Goal: Task Accomplishment & Management: Use online tool/utility

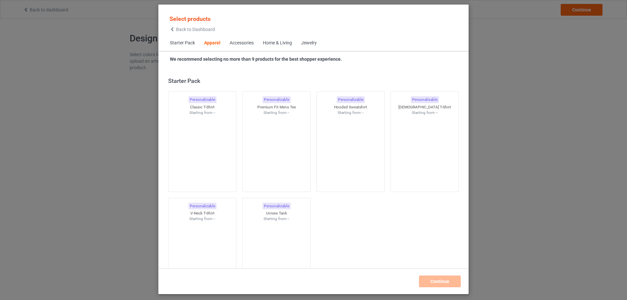
scroll to position [243, 0]
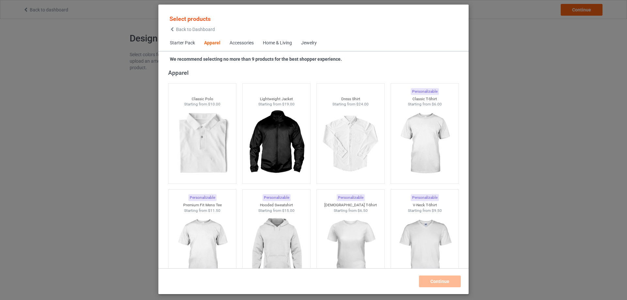
click at [175, 43] on span "Starter Pack" at bounding box center [182, 43] width 34 height 16
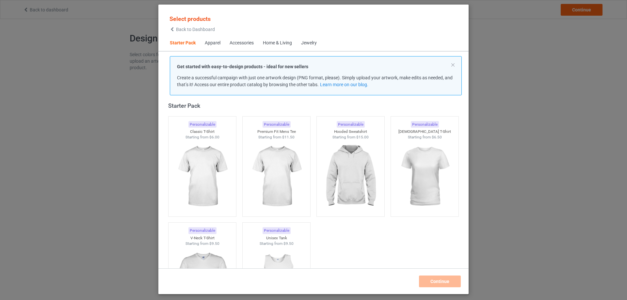
click at [187, 42] on span "Starter Pack" at bounding box center [182, 43] width 35 height 16
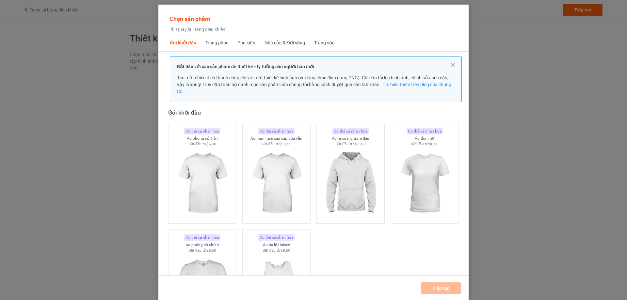
scroll to position [6, 0]
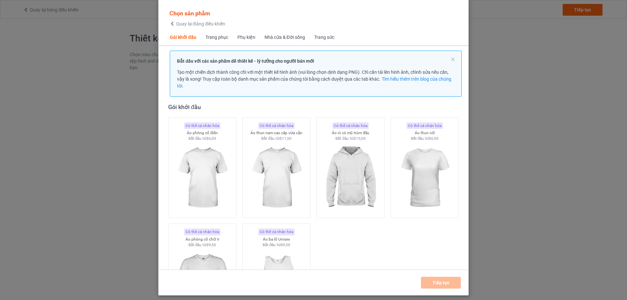
click at [448, 60] on p "Bắt đầu với các sản phẩm dễ thiết kế - lý tưởng cho người bán mới" at bounding box center [315, 61] width 277 height 7
click at [451, 59] on button at bounding box center [452, 59] width 3 height 3
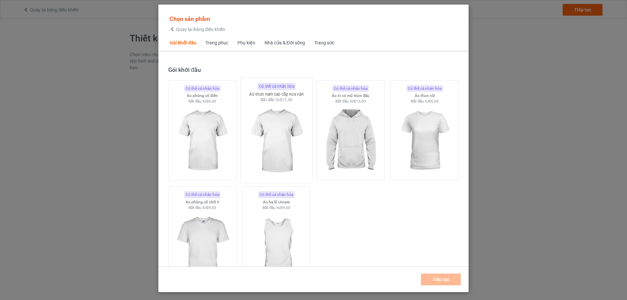
scroll to position [0, 0]
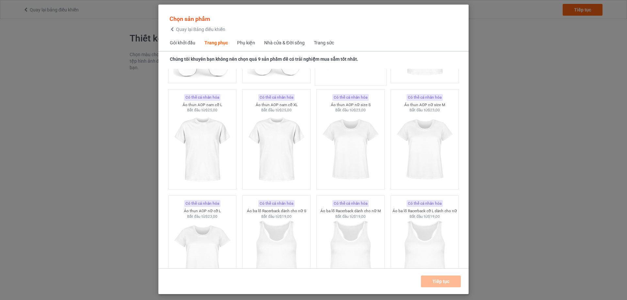
scroll to position [1110, 0]
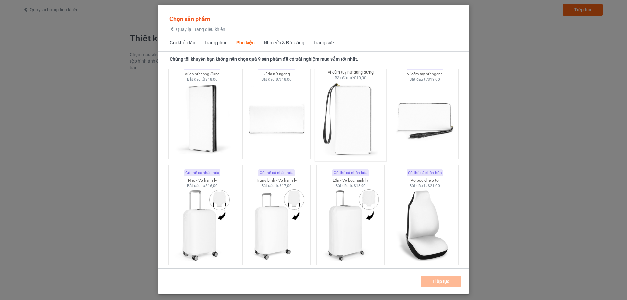
scroll to position [2840, 0]
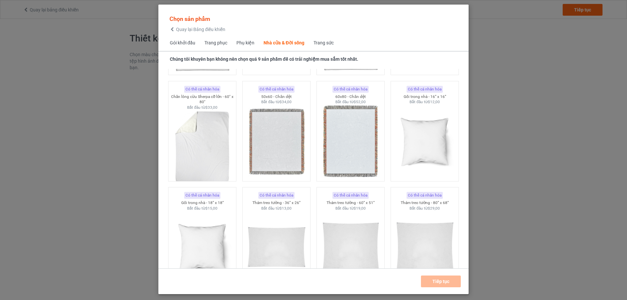
scroll to position [3232, 0]
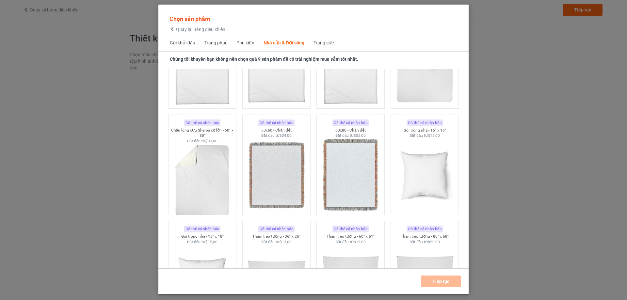
click at [319, 44] on font "Trang sức" at bounding box center [323, 42] width 20 height 5
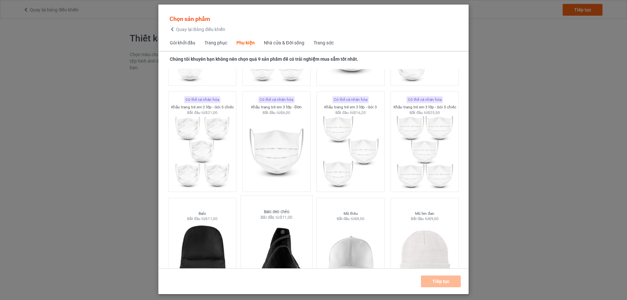
scroll to position [1730, 0]
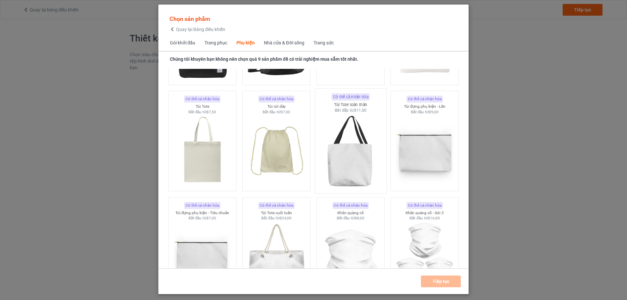
scroll to position [1959, 0]
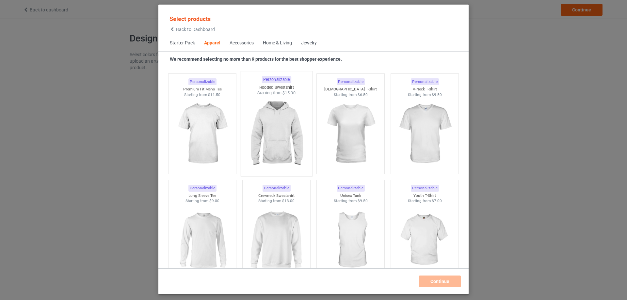
scroll to position [392, 0]
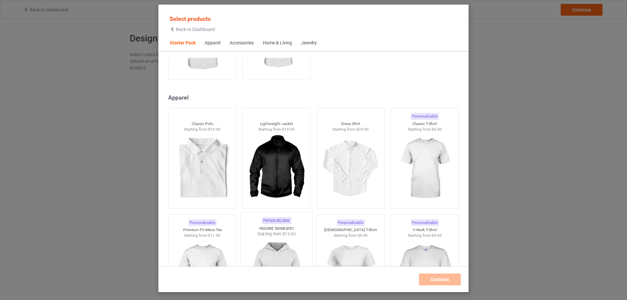
scroll to position [196, 0]
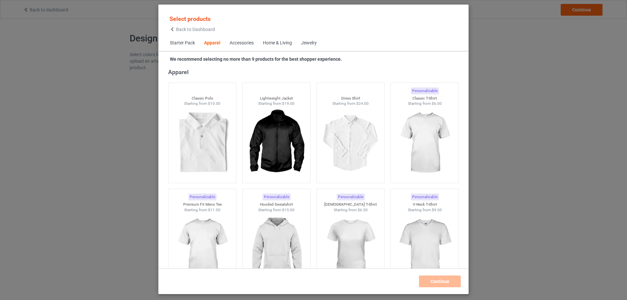
scroll to position [326, 0]
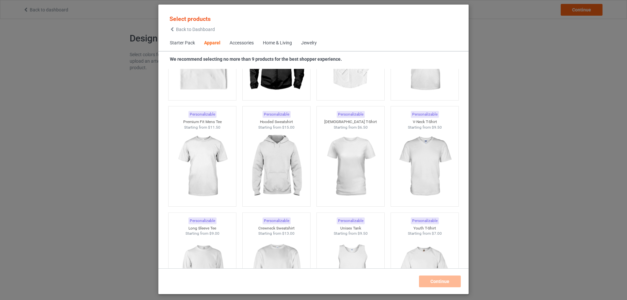
click at [250, 43] on div "Accessories" at bounding box center [241, 43] width 24 height 7
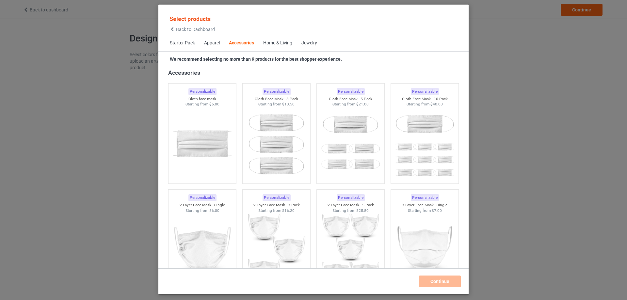
click at [275, 44] on div "Home & Living" at bounding box center [277, 43] width 29 height 7
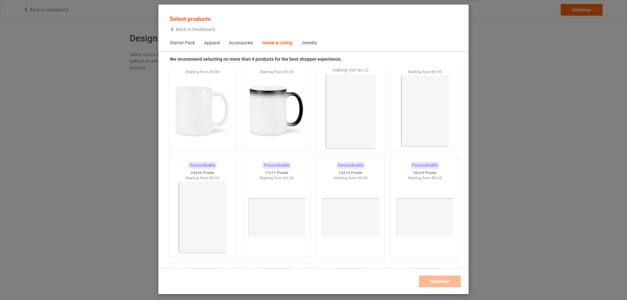
scroll to position [2944, 0]
